Goal: Task Accomplishment & Management: Use online tool/utility

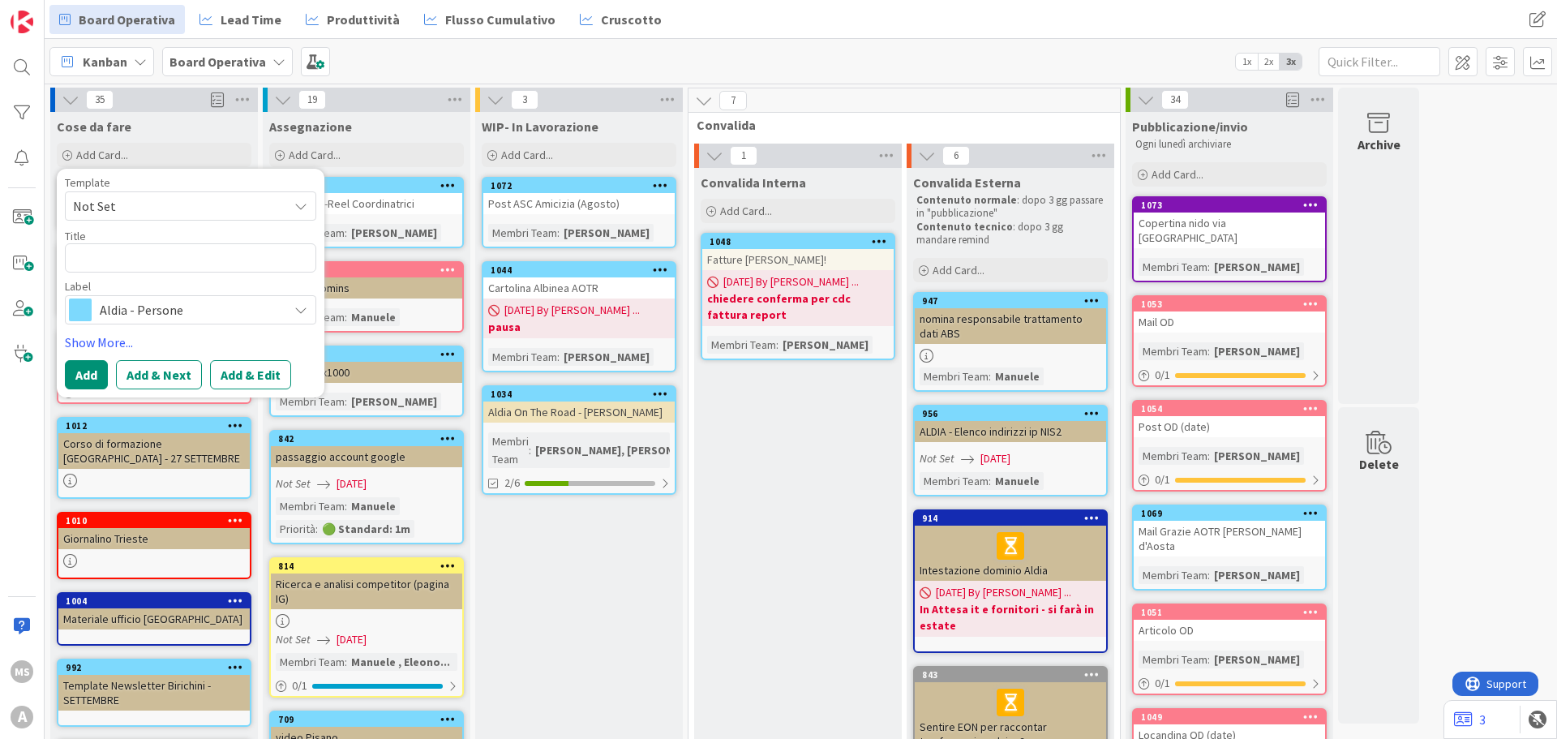
type textarea "N"
type textarea "x"
type textarea "Ne"
type textarea "x"
type textarea "New"
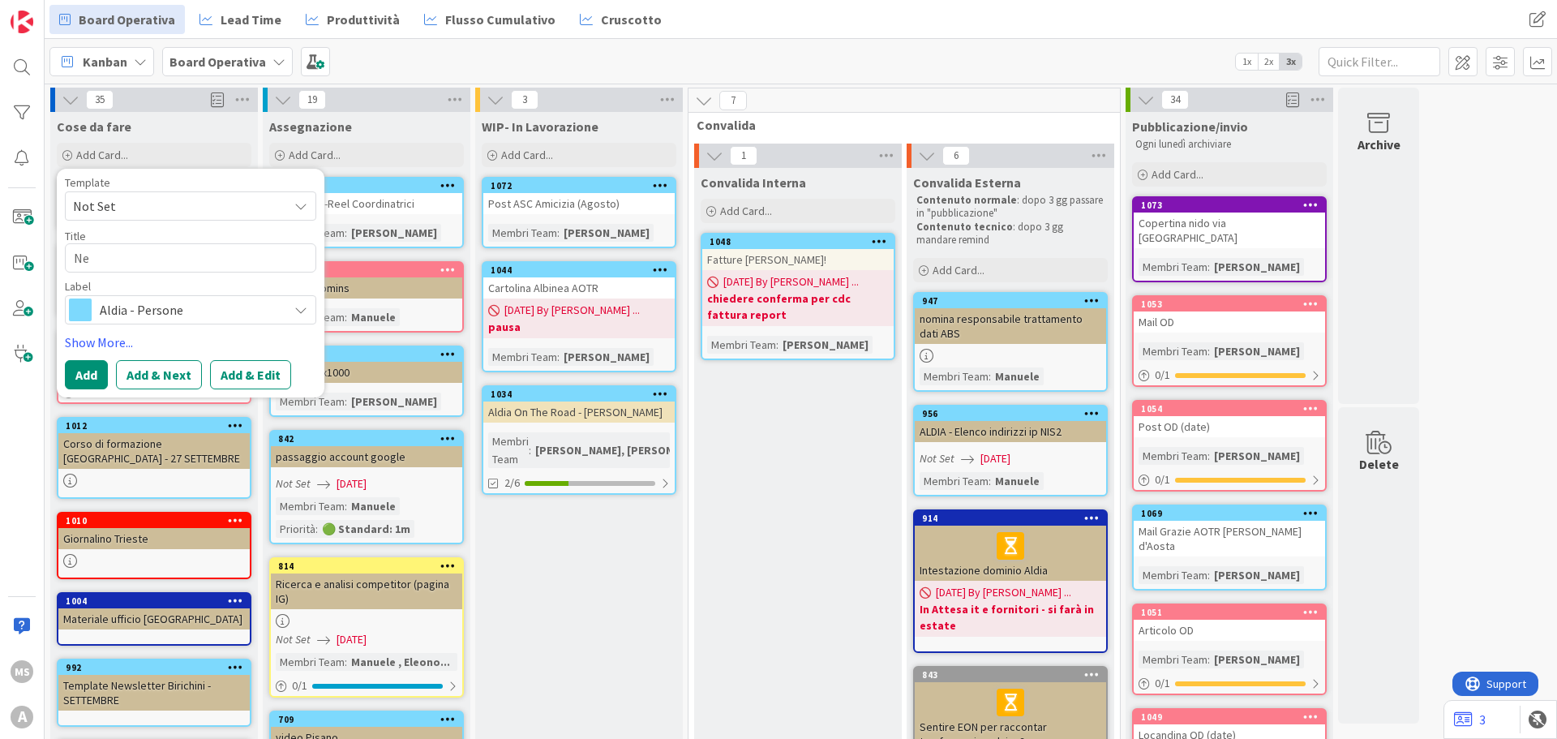
type textarea "x"
type textarea "News"
type textarea "x"
type textarea "Newsl"
type textarea "x"
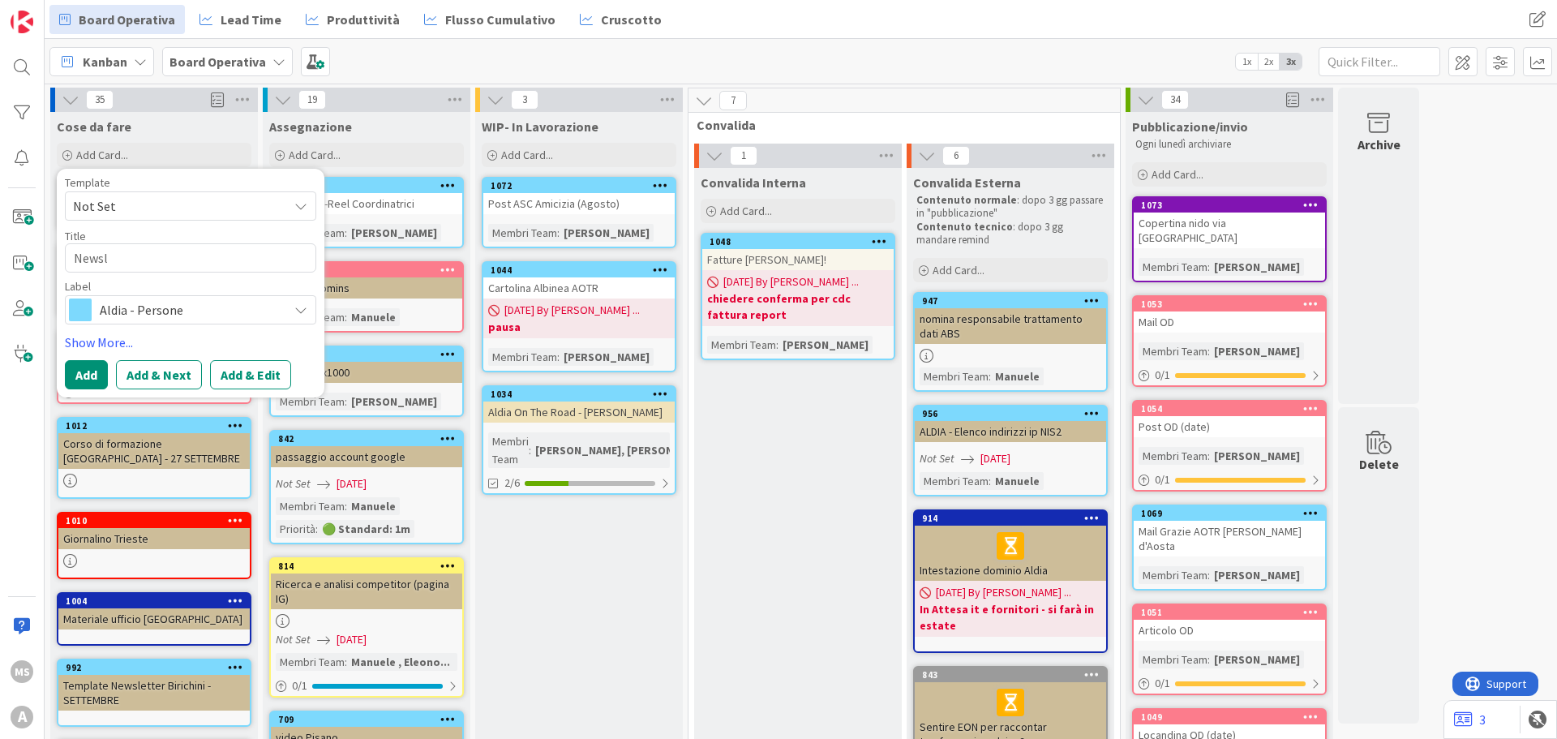
type textarea "Newsle"
type textarea "x"
type textarea "Newslet"
type textarea "x"
type textarea "Newslett"
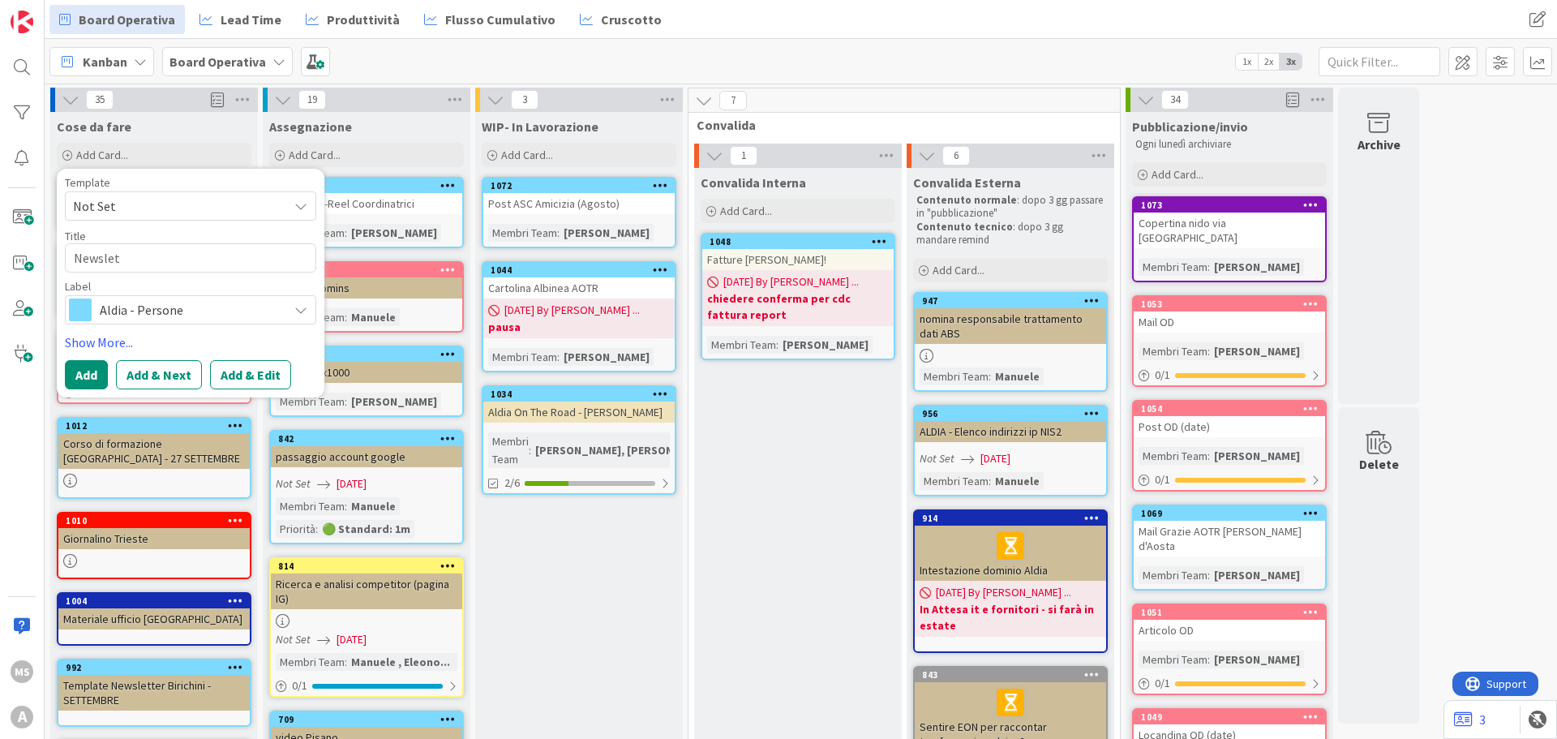
type textarea "x"
type textarea "Newslette"
type textarea "x"
type textarea "Newsletter"
type textarea "x"
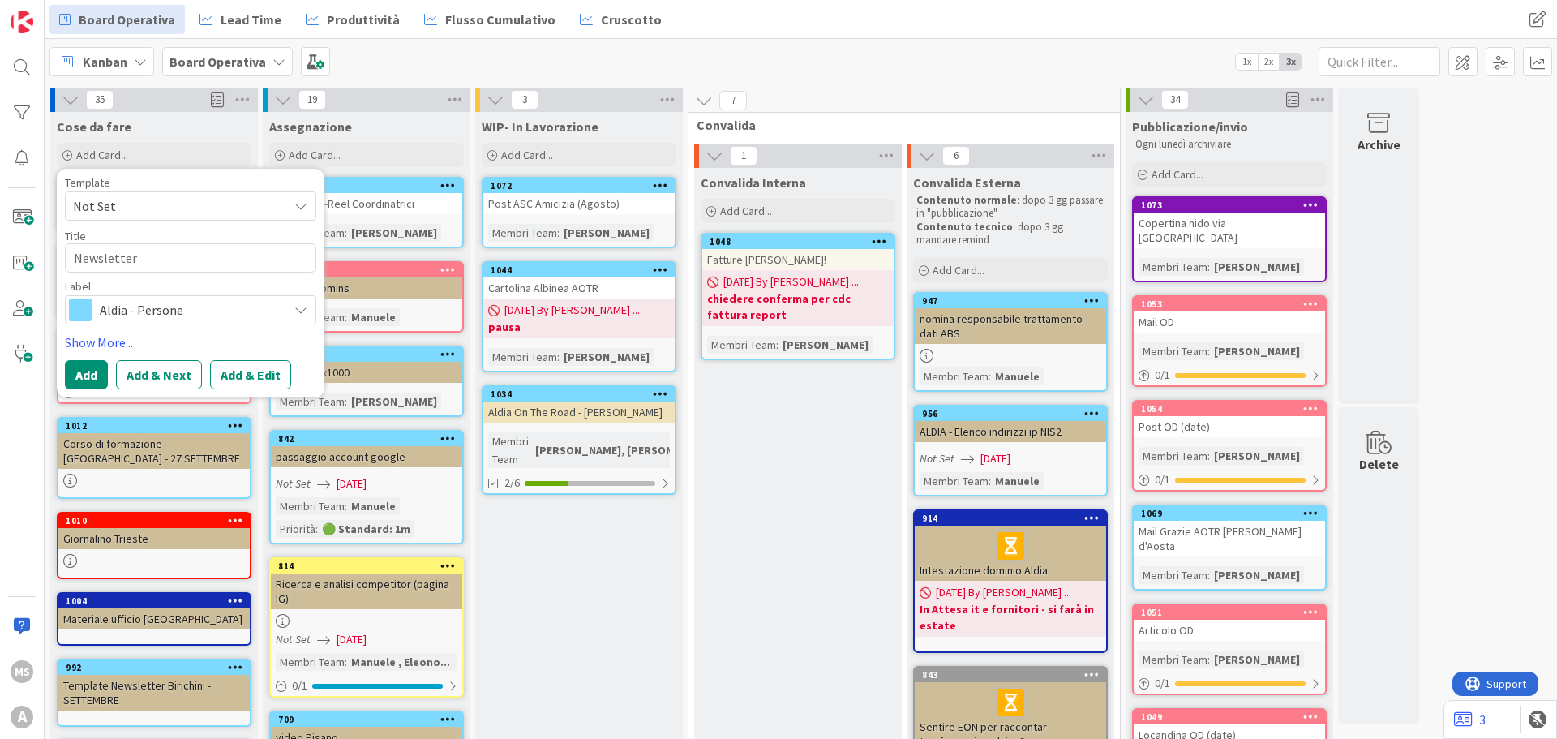
type textarea "Newsletter"
type textarea "x"
type textarea "Newsletter a"
type textarea "x"
type textarea "Newsletter au"
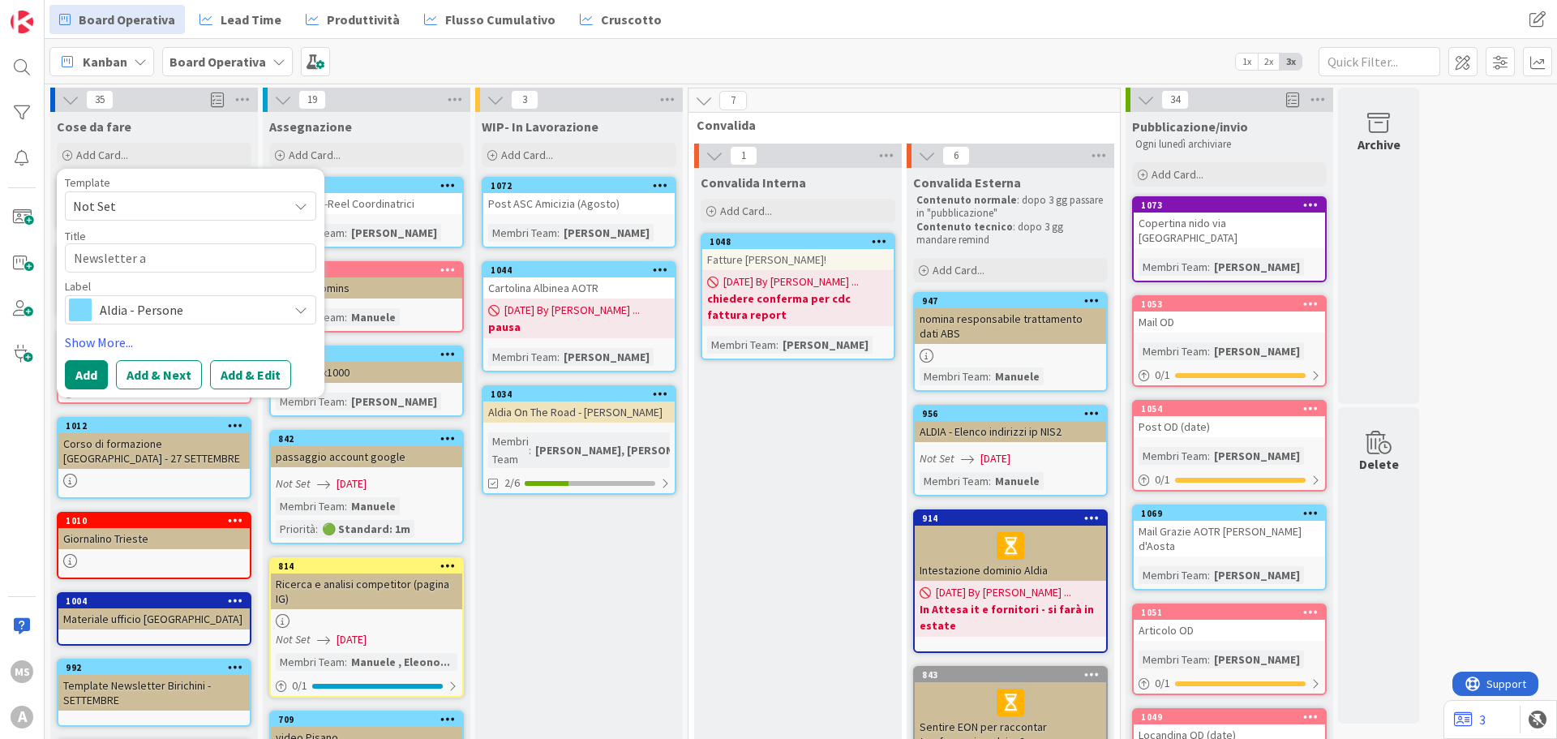
type textarea "x"
type textarea "Newsletter aut"
type textarea "x"
type textarea "Newsletter autu"
type textarea "x"
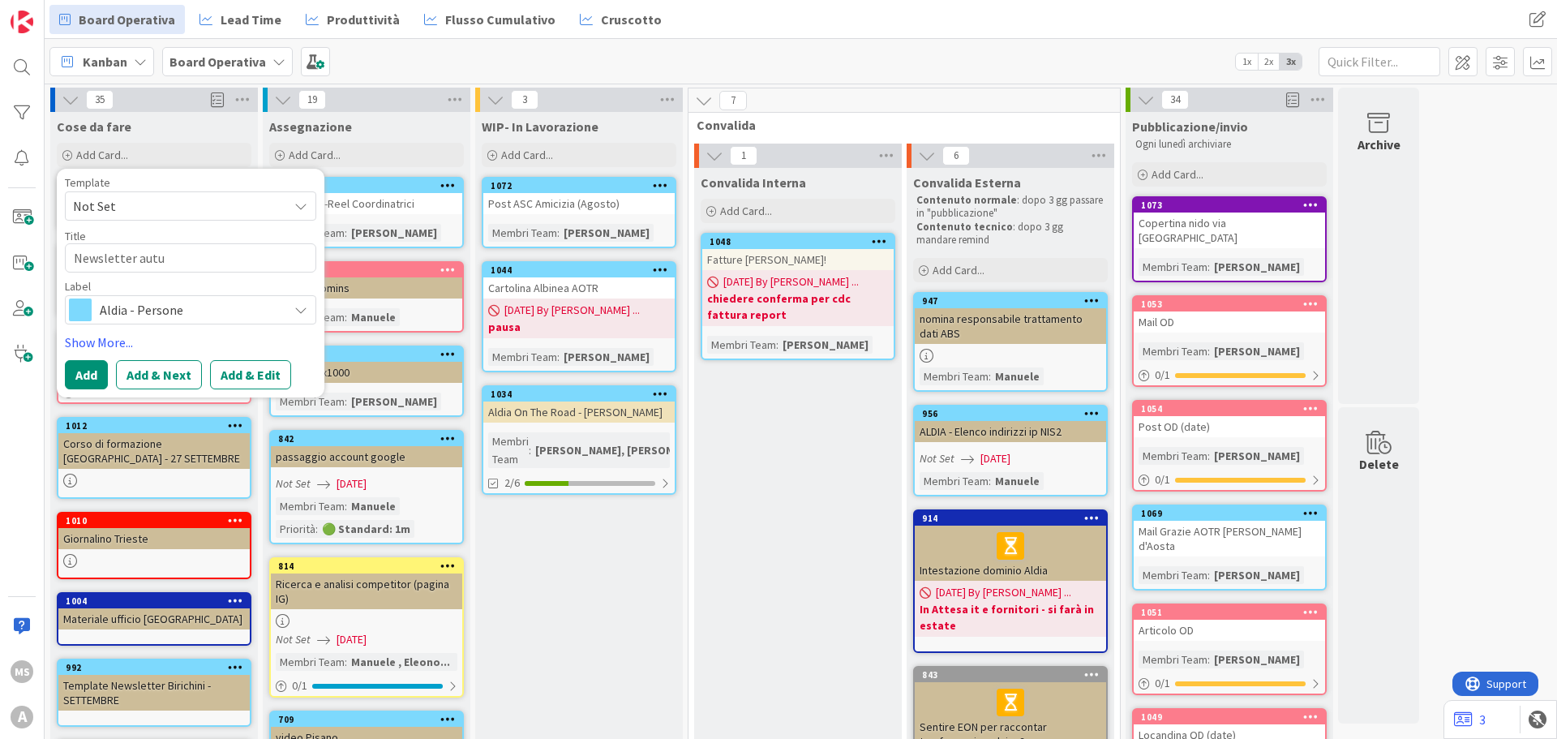
type textarea "Newsletter autun"
type textarea "x"
type textarea "Newsletter autunn"
type textarea "x"
type textarea "Newsletter autunno"
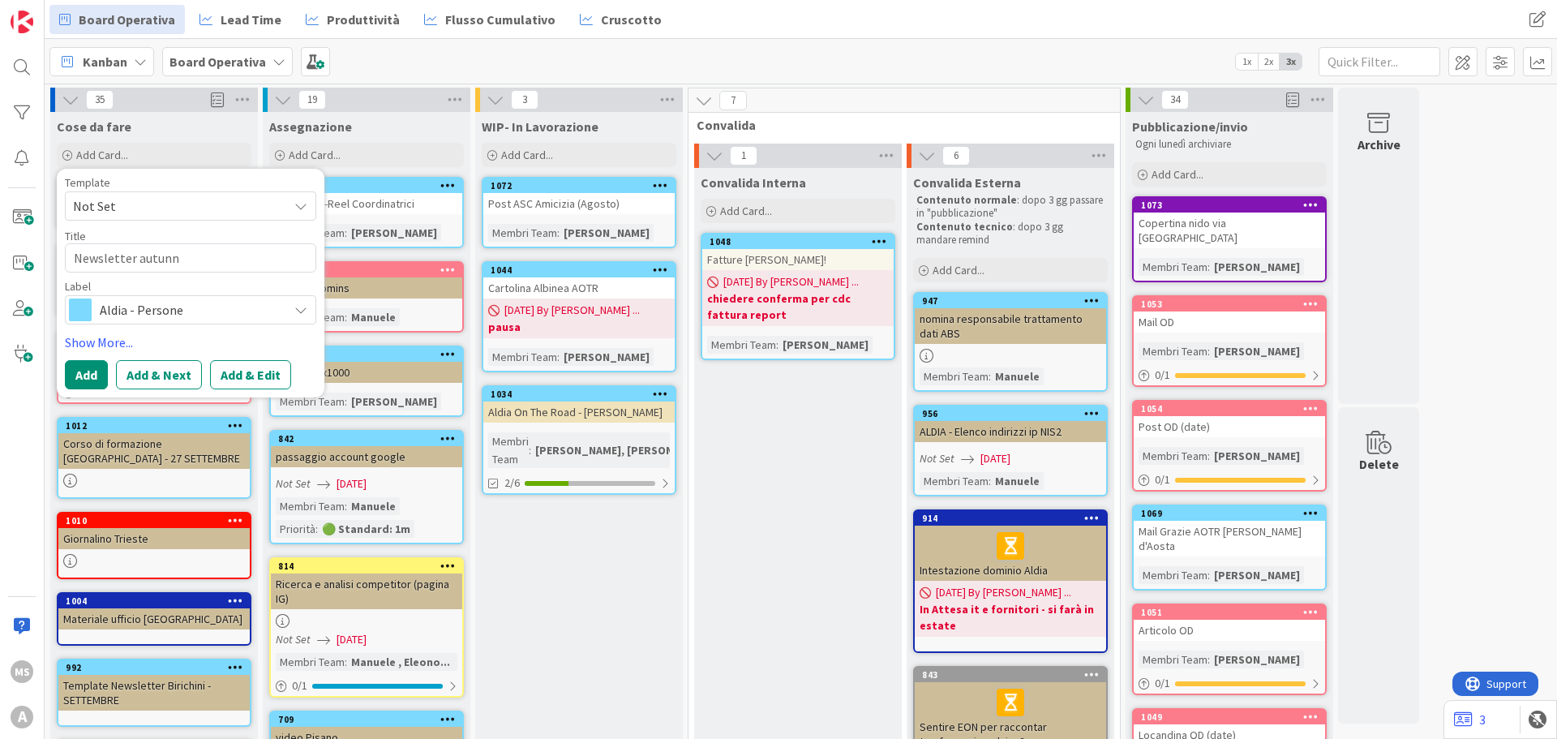
type textarea "x"
type textarea "Newsletter autunno"
click at [77, 374] on button "Add" at bounding box center [86, 374] width 43 height 29
